Goal: Communication & Community: Answer question/provide support

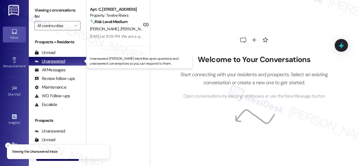
click at [47, 61] on div "Unanswered" at bounding box center [50, 61] width 31 height 6
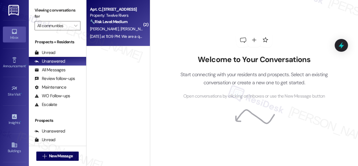
click at [111, 17] on div "Property: Twelve Rivers" at bounding box center [116, 15] width 53 height 6
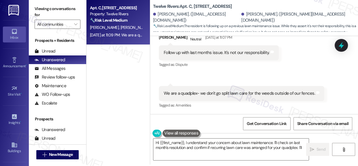
scroll to position [3, 0]
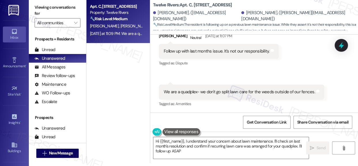
type textarea "Hi {{first_name}}, I understand your concern about lawn maintenance. I'll check…"
click at [225, 145] on textarea "Hi {{first_name}}, I understand your concern about lawn maintenance. I'll check…" at bounding box center [231, 148] width 156 height 22
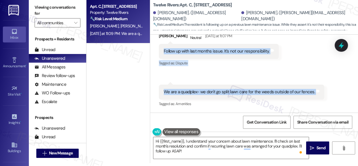
drag, startPoint x: 164, startPoint y: 48, endPoint x: 318, endPoint y: 92, distance: 160.3
click at [318, 91] on div "Received via SMS [PERSON_NAME] Neutral [DATE] at 11:07 PM Follow up with last m…" at bounding box center [254, 65] width 208 height 96
copy div "Follow up with last months issue. It's not our responsibility. Tags and notes T…"
drag, startPoint x: 242, startPoint y: 142, endPoint x: 319, endPoint y: 94, distance: 90.4
click at [319, 94] on div "Received via SMS [PERSON_NAME] Neutral [DATE] at 11:07 PM Follow up with last m…" at bounding box center [254, 65] width 208 height 96
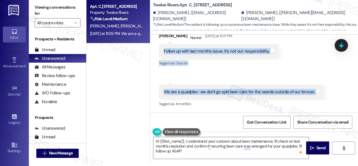
copy div "Follow up with last months issue. It's not our responsibility. Tags and notes T…"
drag, startPoint x: 291, startPoint y: 98, endPoint x: 203, endPoint y: 87, distance: 89.0
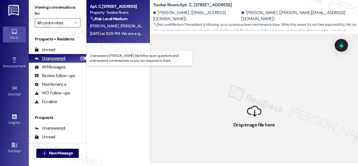
click at [56, 59] on div "Unanswered" at bounding box center [50, 58] width 31 height 6
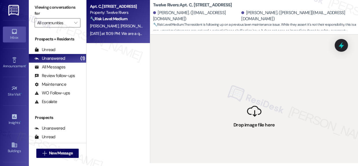
click at [104, 31] on div "[DATE] at 11:09 PM: We are a quadplex- we don't go split lawn care for the weed…" at bounding box center [176, 33] width 172 height 5
click at [118, 19] on strong "🔧 Risk Level: Medium" at bounding box center [109, 18] width 38 height 5
drag, startPoint x: 194, startPoint y: 74, endPoint x: 173, endPoint y: 73, distance: 20.8
click at [194, 73] on div " Drop image file here" at bounding box center [254, 118] width 208 height 166
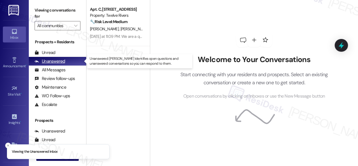
click at [49, 60] on div "Unanswered" at bounding box center [50, 61] width 31 height 6
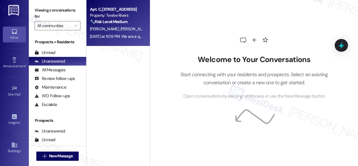
click at [106, 20] on strong "🔧 Risk Level: Medium" at bounding box center [109, 21] width 38 height 5
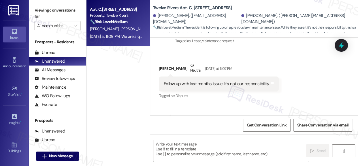
scroll to position [628, 0]
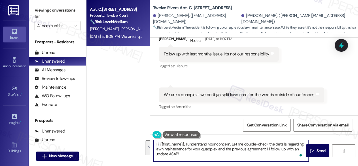
drag, startPoint x: 200, startPoint y: 157, endPoint x: 154, endPoint y: 143, distance: 48.2
click at [154, 143] on textarea "Hi {{first_name}}, I understand your concern. Let me double-check the details r…" at bounding box center [231, 151] width 156 height 22
paste textarea "Thank you for following up and clarifying your concern. I’ve made a note regard…"
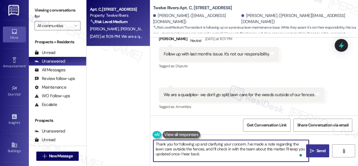
type textarea "Thank you for following up and clarifying your concern. I’ve made a note regard…"
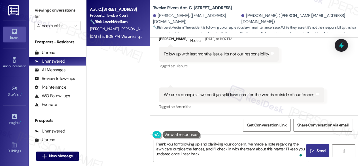
click at [320, 153] on span "Send" at bounding box center [321, 151] width 9 height 6
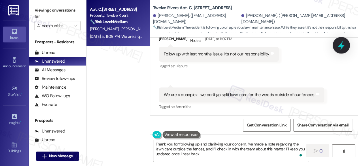
click at [347, 45] on div at bounding box center [341, 45] width 17 height 16
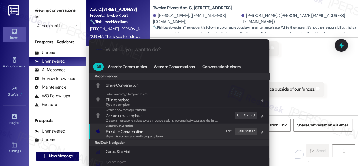
click at [124, 131] on span "Escalate Conversation" at bounding box center [124, 131] width 37 height 5
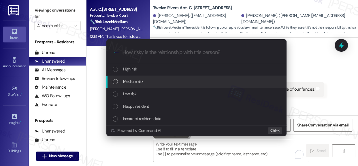
click at [132, 81] on span "Medium risk" at bounding box center [133, 81] width 20 height 6
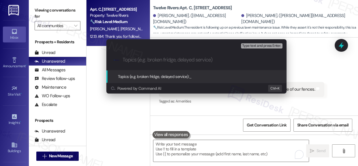
paste input "Lawn Care"
type input "Lawn Care Maintenance Request"
click at [166, 78] on span "Topics (e.g. broken fridge, delayed service):" at bounding box center [154, 76] width 72 height 5
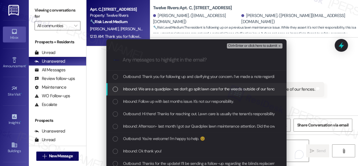
click at [113, 89] on div "List of options" at bounding box center [115, 89] width 5 height 5
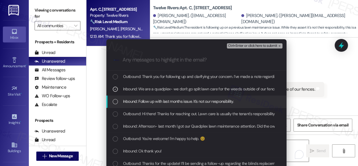
click at [113, 100] on div "List of options" at bounding box center [115, 101] width 5 height 5
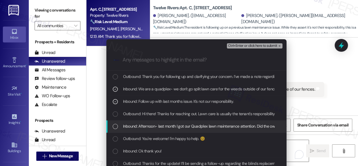
click at [113, 127] on div "List of options" at bounding box center [115, 126] width 5 height 5
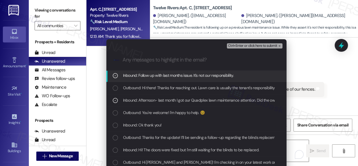
click at [255, 47] on span "Ctrl+Enter or click here to submit" at bounding box center [252, 46] width 49 height 4
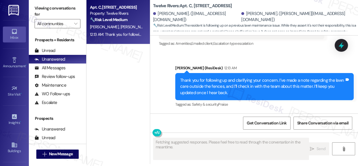
scroll to position [3, 0]
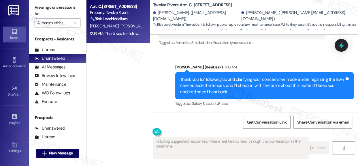
click at [114, 21] on div "🔧 Risk Level: Medium The resident is following up on a previous lawn maintenanc…" at bounding box center [116, 19] width 53 height 6
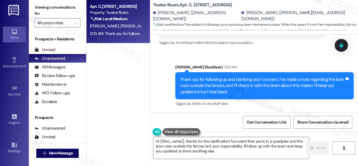
type textarea "Hi {{first_name}}, thanks for the clarification! I've noted that you're in a qu…"
